Goal: Information Seeking & Learning: Learn about a topic

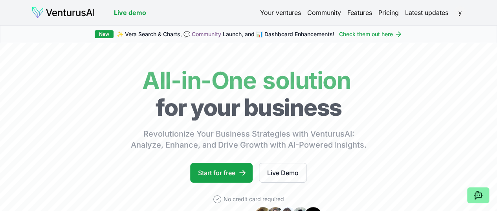
click at [268, 12] on link "Your ventures" at bounding box center [280, 12] width 41 height 9
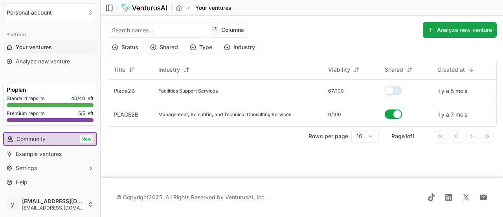
click at [182, 88] on span "Facilities Support Services" at bounding box center [187, 91] width 59 height 6
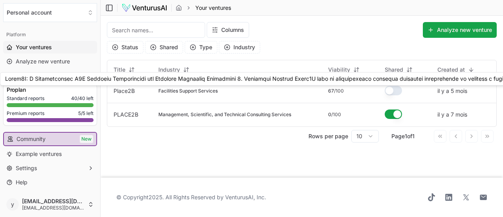
click at [121, 89] on link "Place2B" at bounding box center [124, 90] width 21 height 7
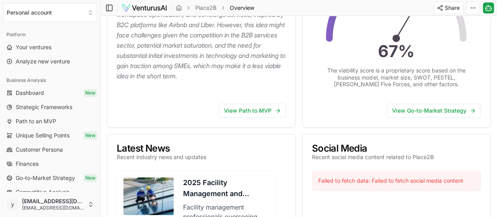
scroll to position [204, 0]
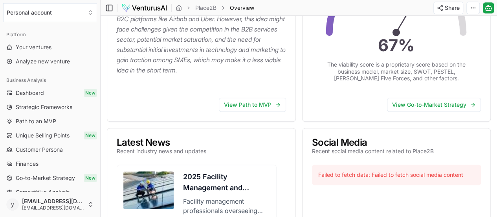
click at [243, 109] on link "View Path to MVP" at bounding box center [252, 105] width 67 height 14
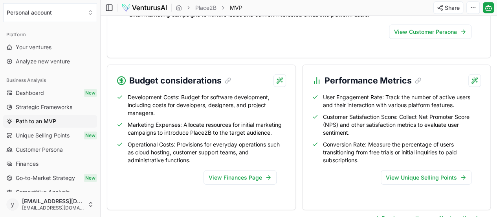
scroll to position [906, 0]
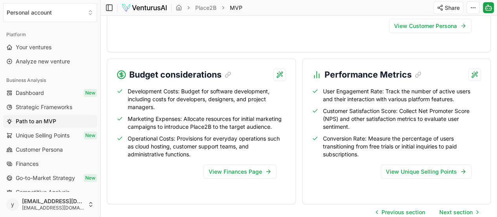
click at [251, 176] on link "View Finances Page" at bounding box center [240, 171] width 73 height 14
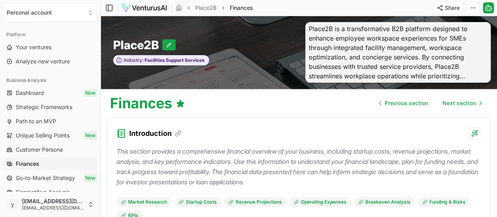
click at [470, 8] on html "We value your privacy We use cookies to enhance your browsing experience, serve…" at bounding box center [248, 108] width 497 height 217
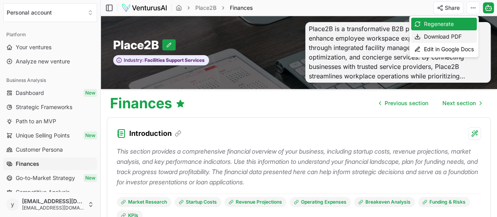
click at [444, 36] on div "Download PDF" at bounding box center [444, 36] width 66 height 13
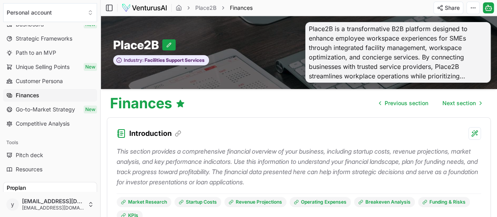
scroll to position [75, 0]
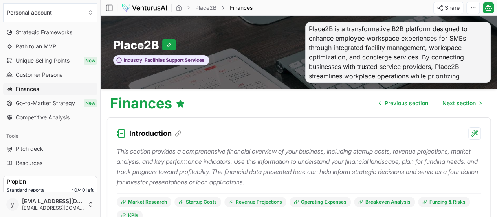
click at [54, 102] on span "Go-to-Market Strategy" at bounding box center [45, 103] width 59 height 8
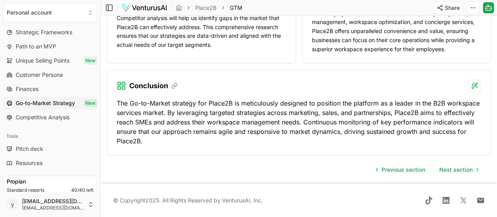
scroll to position [1079, 0]
click at [67, 120] on span "Competitive Analysis" at bounding box center [43, 117] width 54 height 8
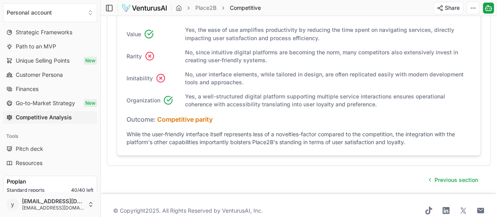
scroll to position [729, 0]
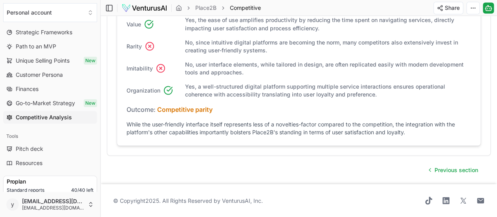
click at [27, 160] on span "Resources" at bounding box center [29, 163] width 27 height 8
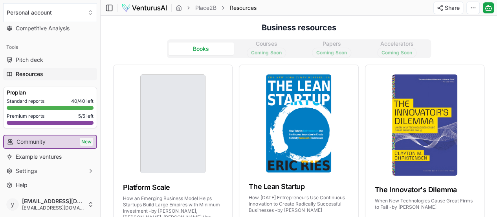
scroll to position [166, 0]
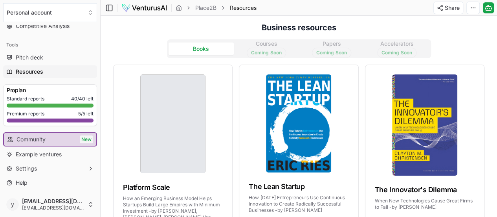
click at [47, 103] on div at bounding box center [50, 105] width 87 height 4
click at [50, 169] on button "Settings" at bounding box center [50, 168] width 94 height 13
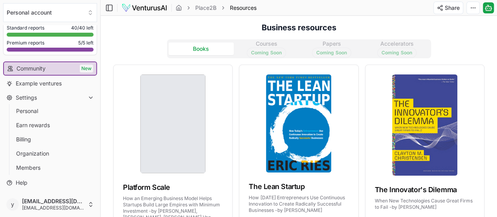
click at [27, 111] on span "Personal" at bounding box center [27, 111] width 22 height 8
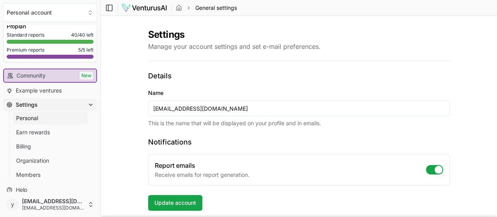
scroll to position [55, 0]
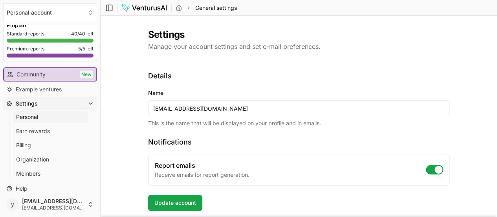
click at [36, 146] on link "Billing" at bounding box center [50, 145] width 75 height 13
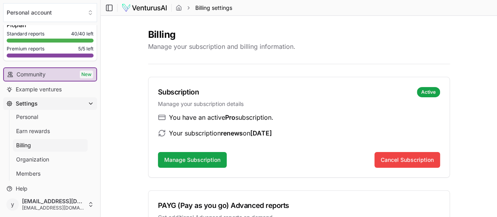
click at [54, 85] on span "Example ventures" at bounding box center [39, 89] width 46 height 8
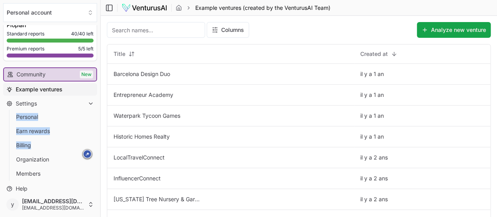
drag, startPoint x: 94, startPoint y: 140, endPoint x: 95, endPoint y: 101, distance: 38.5
click at [95, 101] on div "Platform Your ventures Analyze new venture Get started for free Pro plan Standa…" at bounding box center [50, 108] width 100 height 166
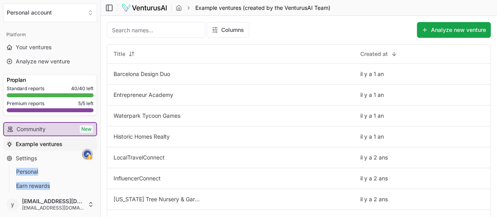
click at [36, 46] on span "Your ventures" at bounding box center [34, 47] width 36 height 8
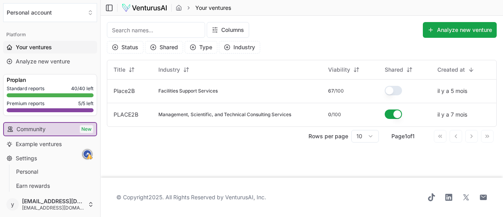
click at [229, 117] on span "Management, Scientific, and Technical Consulting Services" at bounding box center [224, 114] width 133 height 6
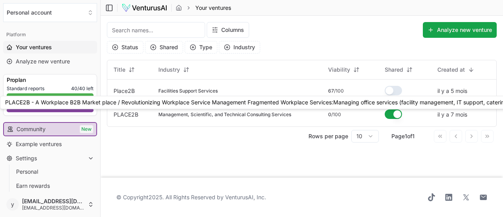
click at [120, 112] on link "PLACE2B" at bounding box center [126, 114] width 25 height 7
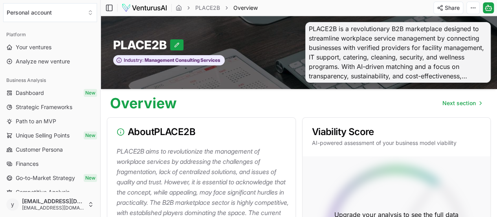
click at [53, 97] on link "Dashboard New" at bounding box center [50, 93] width 94 height 13
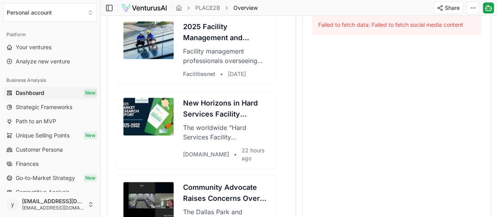
click at [46, 42] on link "Your ventures" at bounding box center [50, 47] width 94 height 13
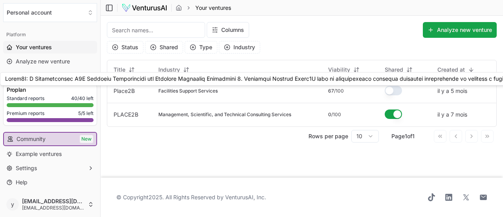
click at [128, 92] on link "Place2B" at bounding box center [124, 90] width 21 height 7
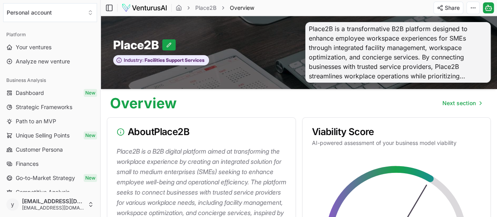
click at [62, 93] on link "Dashboard New" at bounding box center [50, 93] width 94 height 13
click at [37, 92] on span "Dashboard" at bounding box center [30, 93] width 29 height 8
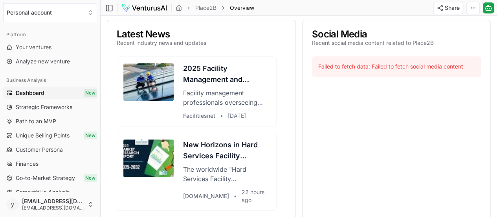
scroll to position [340, 0]
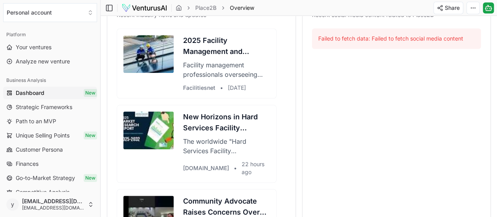
click at [183, 126] on h3 "New Horizons in Hard Services Facility Management Market Future Business Opport…" at bounding box center [226, 122] width 87 height 22
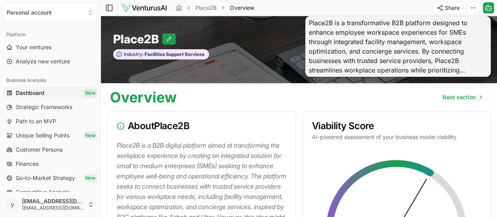
scroll to position [0, 0]
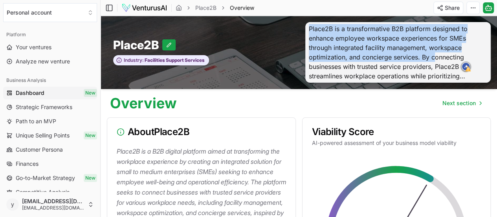
drag, startPoint x: 310, startPoint y: 26, endPoint x: 434, endPoint y: 56, distance: 128.0
click at [434, 56] on span "Place2B is a transformative B2B platform designed to enhance employee workspace…" at bounding box center [399, 52] width 186 height 61
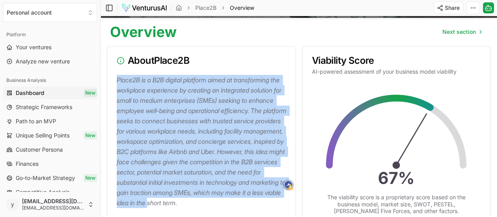
scroll to position [78, 0]
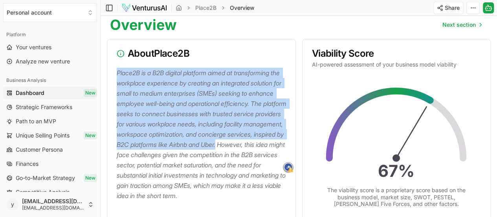
drag, startPoint x: 117, startPoint y: 151, endPoint x: 167, endPoint y: 155, distance: 49.7
click at [167, 155] on p "Place2B is a B2B digital platform aimed at transforming the workplace experienc…" at bounding box center [203, 134] width 173 height 133
copy p "Place2B is a B2B digital platform aimed at transforming the workplace experienc…"
